Goal: Task Accomplishment & Management: Complete application form

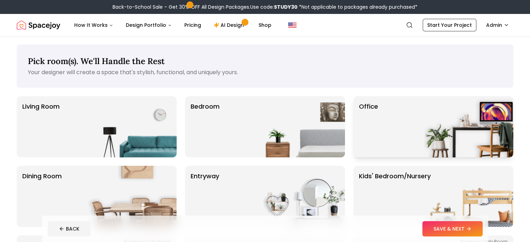
click at [356, 142] on div "Office" at bounding box center [433, 126] width 160 height 61
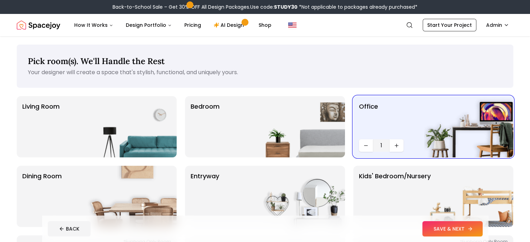
click at [472, 225] on button "SAVE & NEXT" at bounding box center [452, 228] width 60 height 15
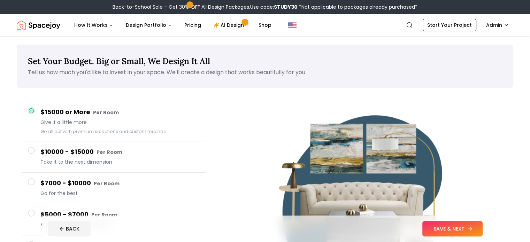
click at [468, 227] on button "SAVE & NEXT" at bounding box center [452, 228] width 60 height 15
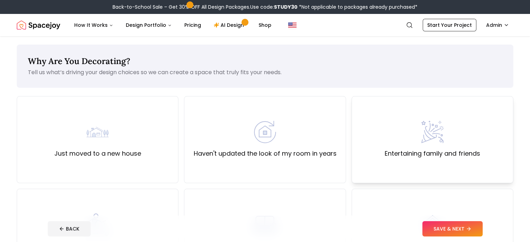
click at [449, 165] on div "Entertaining family and friends" at bounding box center [432, 139] width 162 height 87
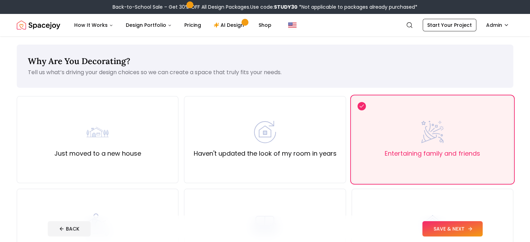
click at [474, 230] on button "SAVE & NEXT" at bounding box center [452, 228] width 60 height 15
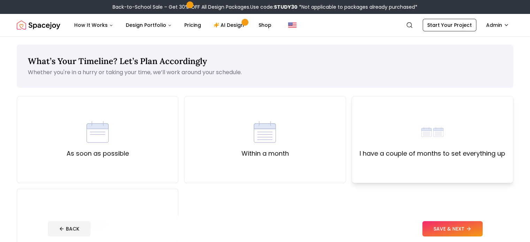
click at [444, 160] on div "I have a couple of months to set everything up" at bounding box center [432, 139] width 162 height 87
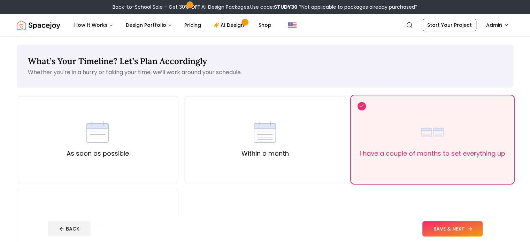
click at [474, 228] on button "SAVE & NEXT" at bounding box center [452, 228] width 60 height 15
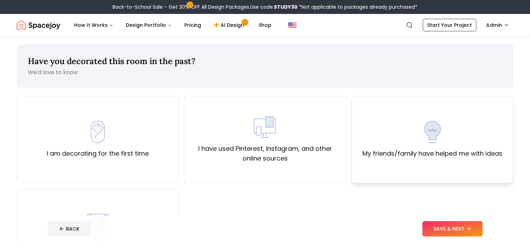
click at [444, 137] on div "My friends/family have helped me with ideas" at bounding box center [432, 140] width 140 height 38
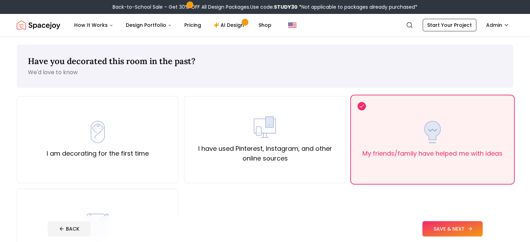
click at [482, 223] on button "SAVE & NEXT" at bounding box center [452, 228] width 60 height 15
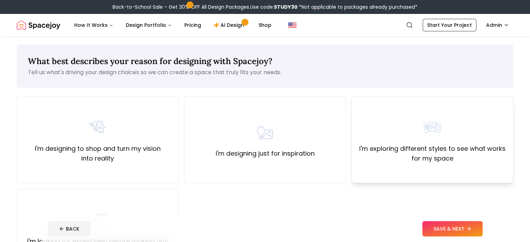
click at [453, 130] on div "I'm exploring different styles to see what works for my space" at bounding box center [432, 139] width 150 height 47
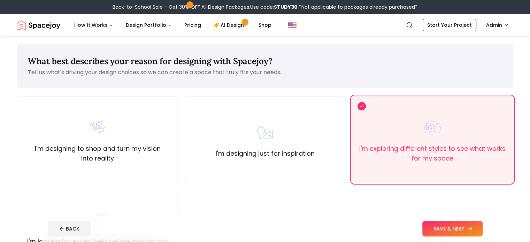
click at [479, 224] on button "SAVE & NEXT" at bounding box center [452, 228] width 60 height 15
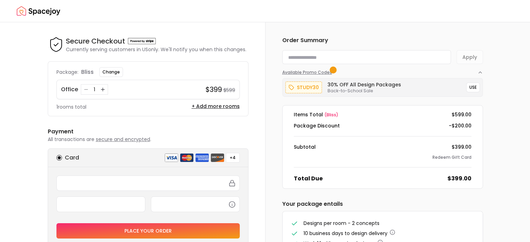
click at [480, 73] on icon "button" at bounding box center [480, 73] width 6 height 6
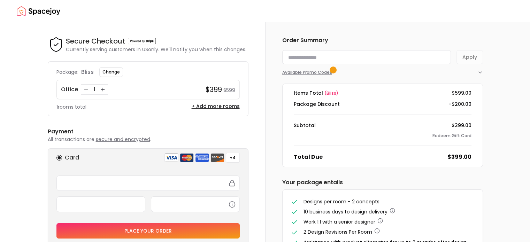
click at [480, 72] on icon "button" at bounding box center [480, 72] width 3 height 1
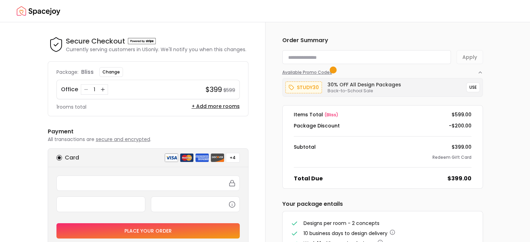
click at [295, 70] on span "Available Promo Codes" at bounding box center [308, 73] width 52 height 6
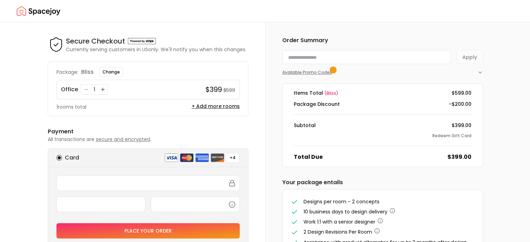
click at [295, 70] on span "Available Promo Codes" at bounding box center [308, 73] width 52 height 6
